Goal: Information Seeking & Learning: Find specific fact

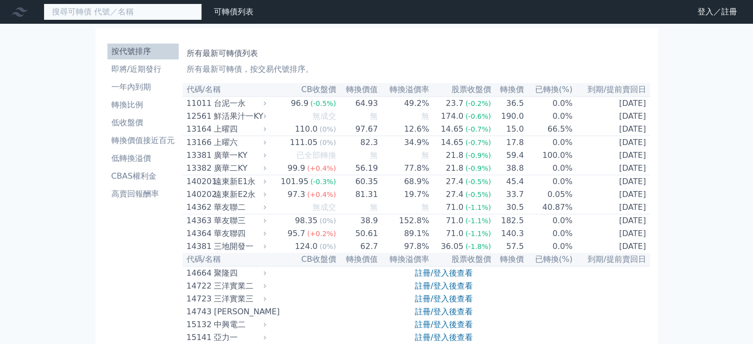
click at [117, 8] on input at bounding box center [123, 11] width 158 height 17
paste input "jpp"
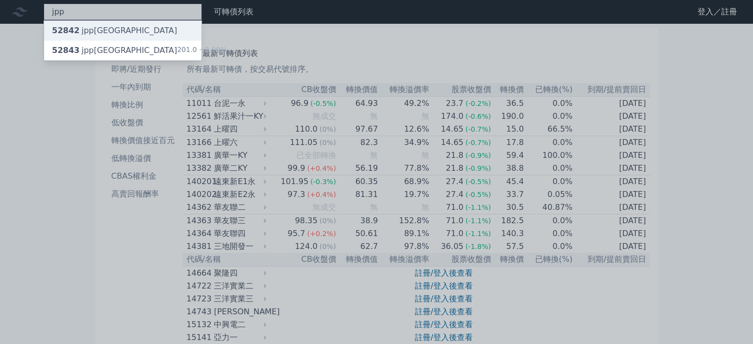
type input "jpp"
click at [124, 33] on div "52842 jpp[GEOGRAPHIC_DATA]" at bounding box center [122, 31] width 157 height 20
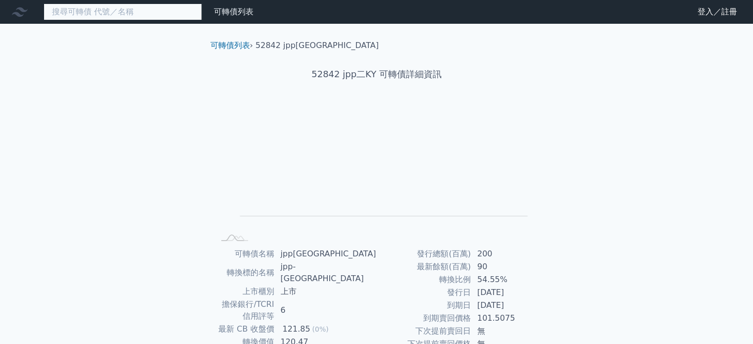
click at [141, 13] on input at bounding box center [123, 11] width 158 height 17
paste input "jpp"
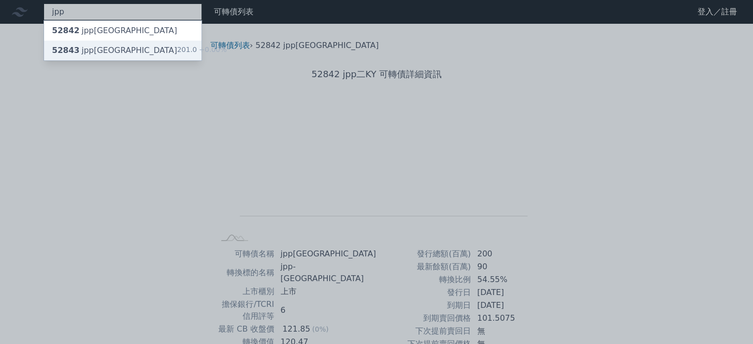
type input "jpp"
click at [124, 49] on div "52843 jpp三KY 201.0 +0.00%" at bounding box center [122, 51] width 157 height 20
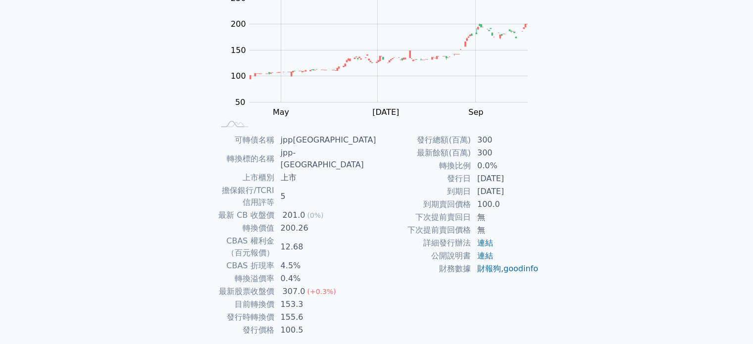
scroll to position [114, 0]
click at [627, 263] on div "可轉債列表 財務數據 可轉債列表 財務數據 登入／註冊 登入／註冊 可轉債列表 › 52843 jpp[GEOGRAPHIC_DATA] 52843 jpp三…" at bounding box center [376, 133] width 753 height 494
